Goal: Task Accomplishment & Management: Complete application form

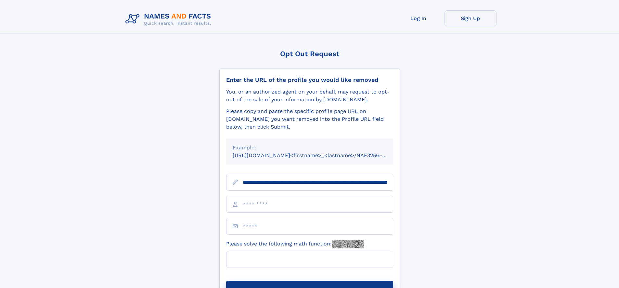
scroll to position [0, 66]
type input "**********"
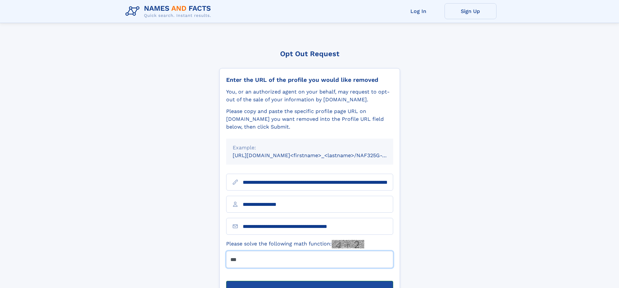
type input "***"
click at [309, 281] on button "Submit Opt Out Request" at bounding box center [309, 291] width 167 height 21
